Goal: Submit feedback/report problem: Submit feedback/report problem

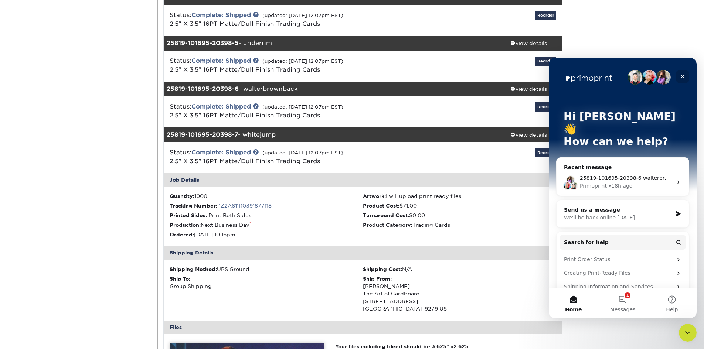
click at [682, 76] on icon "Close" at bounding box center [683, 77] width 4 height 4
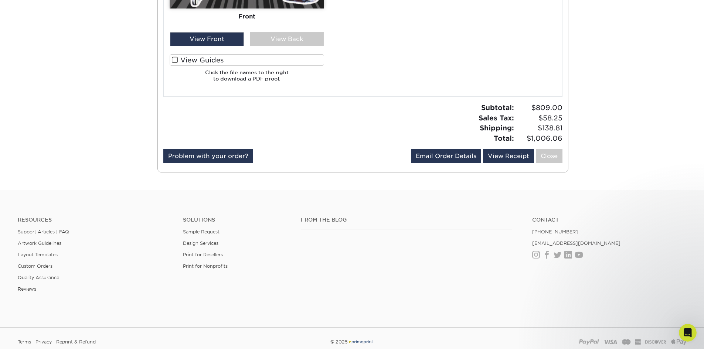
scroll to position [1519, 0]
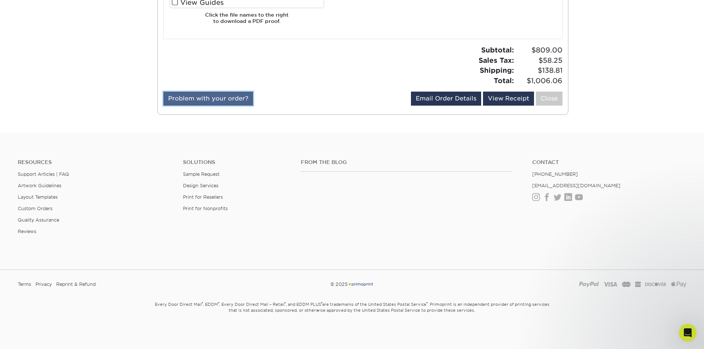
click at [226, 100] on link "Problem with your order?" at bounding box center [208, 99] width 90 height 14
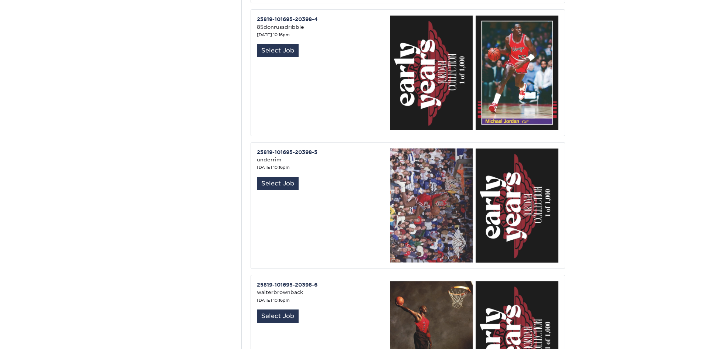
scroll to position [702, 0]
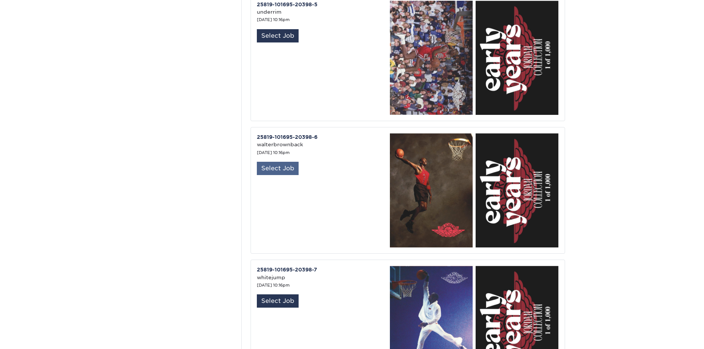
click at [273, 162] on div "Select Job" at bounding box center [278, 168] width 42 height 13
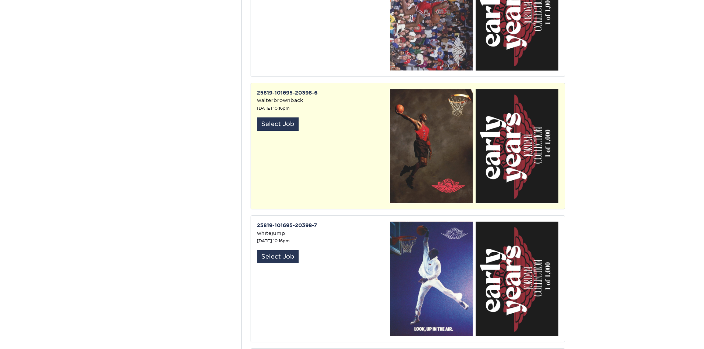
scroll to position [850, 0]
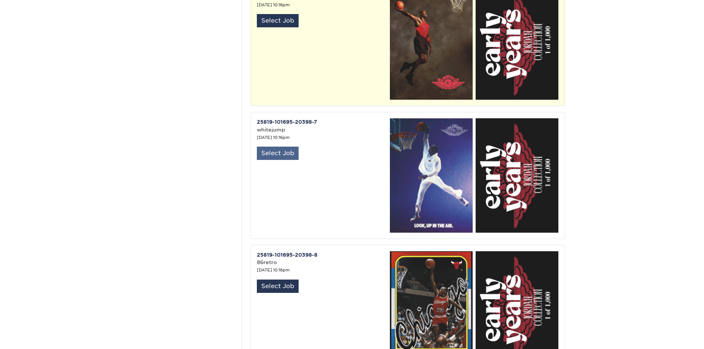
click at [282, 147] on div "Select Job" at bounding box center [278, 153] width 42 height 13
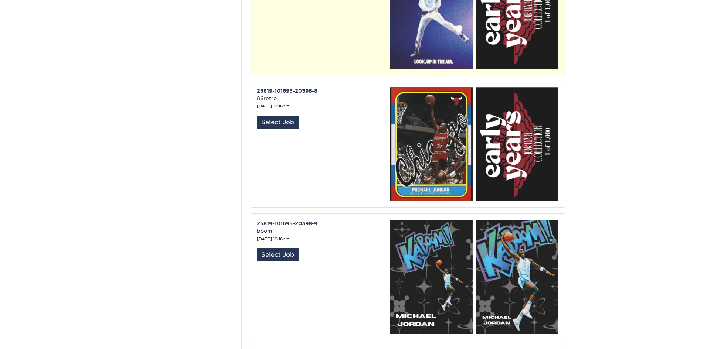
scroll to position [1035, 0]
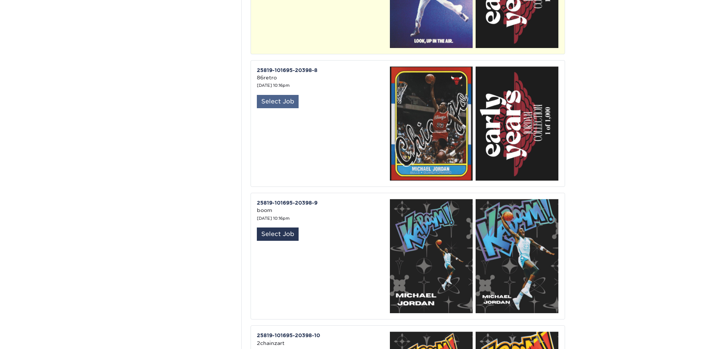
click at [278, 95] on div "Select Job" at bounding box center [278, 101] width 42 height 13
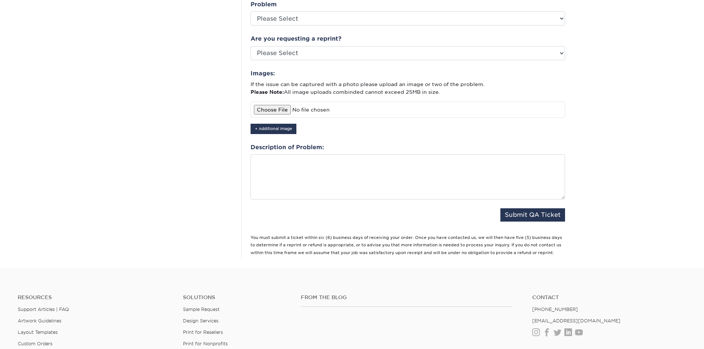
scroll to position [1515, 0]
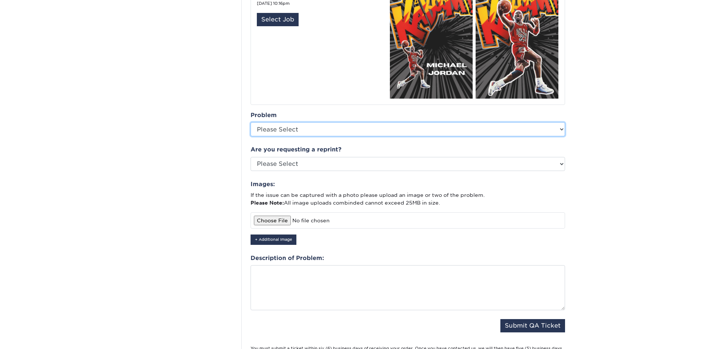
click at [453, 122] on select "Please Select Coating Missing Images Bindery Color Cutting Missing Hardware Shi…" at bounding box center [408, 129] width 314 height 14
select select "Cutting"
click at [251, 122] on select "Please Select Coating Missing Images Bindery Color Cutting Missing Hardware Shi…" at bounding box center [408, 129] width 314 height 14
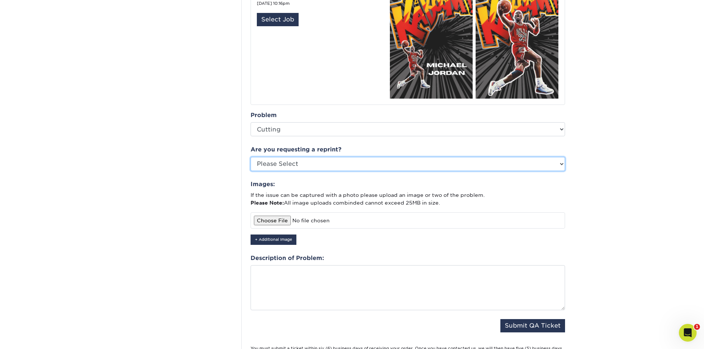
click at [417, 157] on select "Please Select Yes No Other" at bounding box center [408, 164] width 314 height 14
select select "yes"
click at [251, 157] on select "Please Select Yes No Other" at bounding box center [408, 164] width 314 height 14
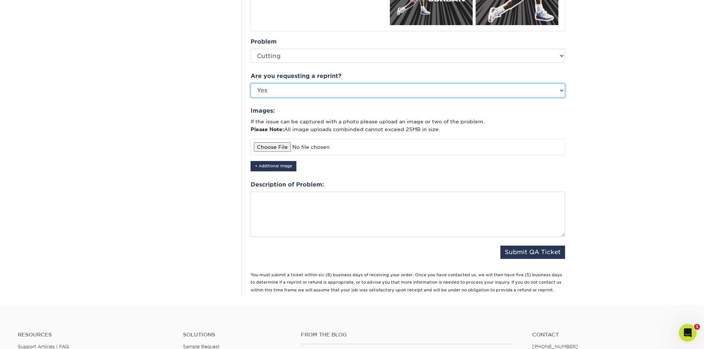
scroll to position [1589, 0]
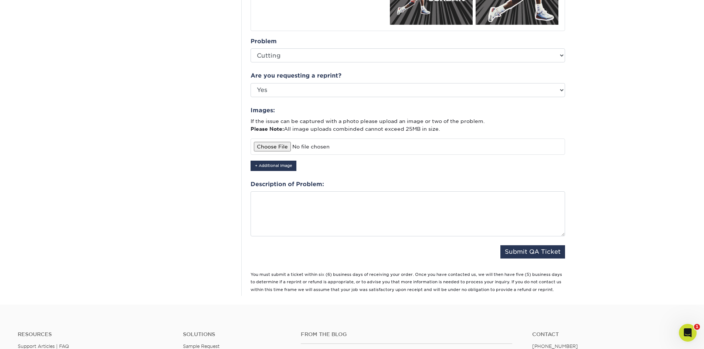
click at [272, 140] on input "file" at bounding box center [408, 147] width 314 height 16
type input "C:\fakepath\image0 (2).jpeg"
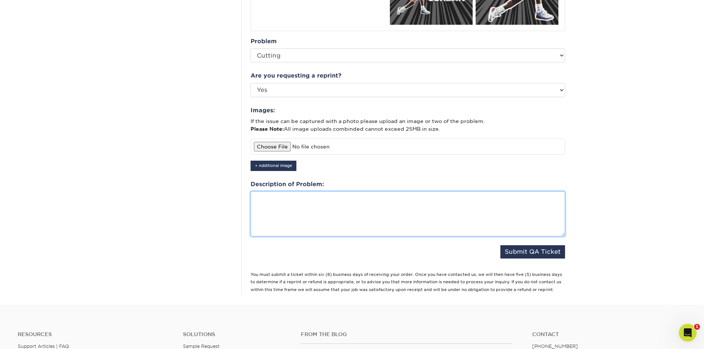
click at [289, 203] on textarea at bounding box center [408, 213] width 314 height 45
click at [406, 191] on textarea "it appears maybe the cutting tool was dull?" at bounding box center [408, 213] width 314 height 45
type textarea "it appears maybe the cutting tool was dull? these 3 cards in that order all hav…"
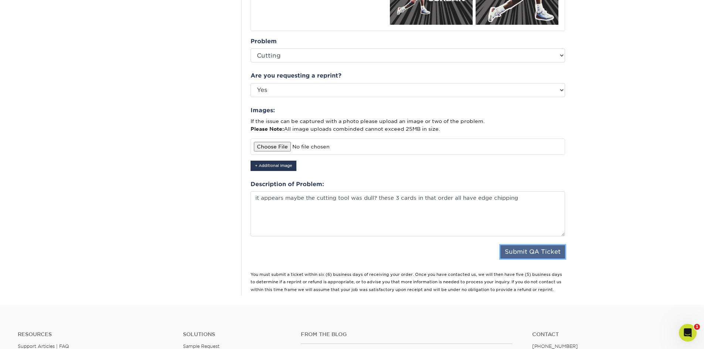
click at [535, 246] on button "Submit QA Ticket" at bounding box center [532, 251] width 65 height 13
